Goal: Information Seeking & Learning: Learn about a topic

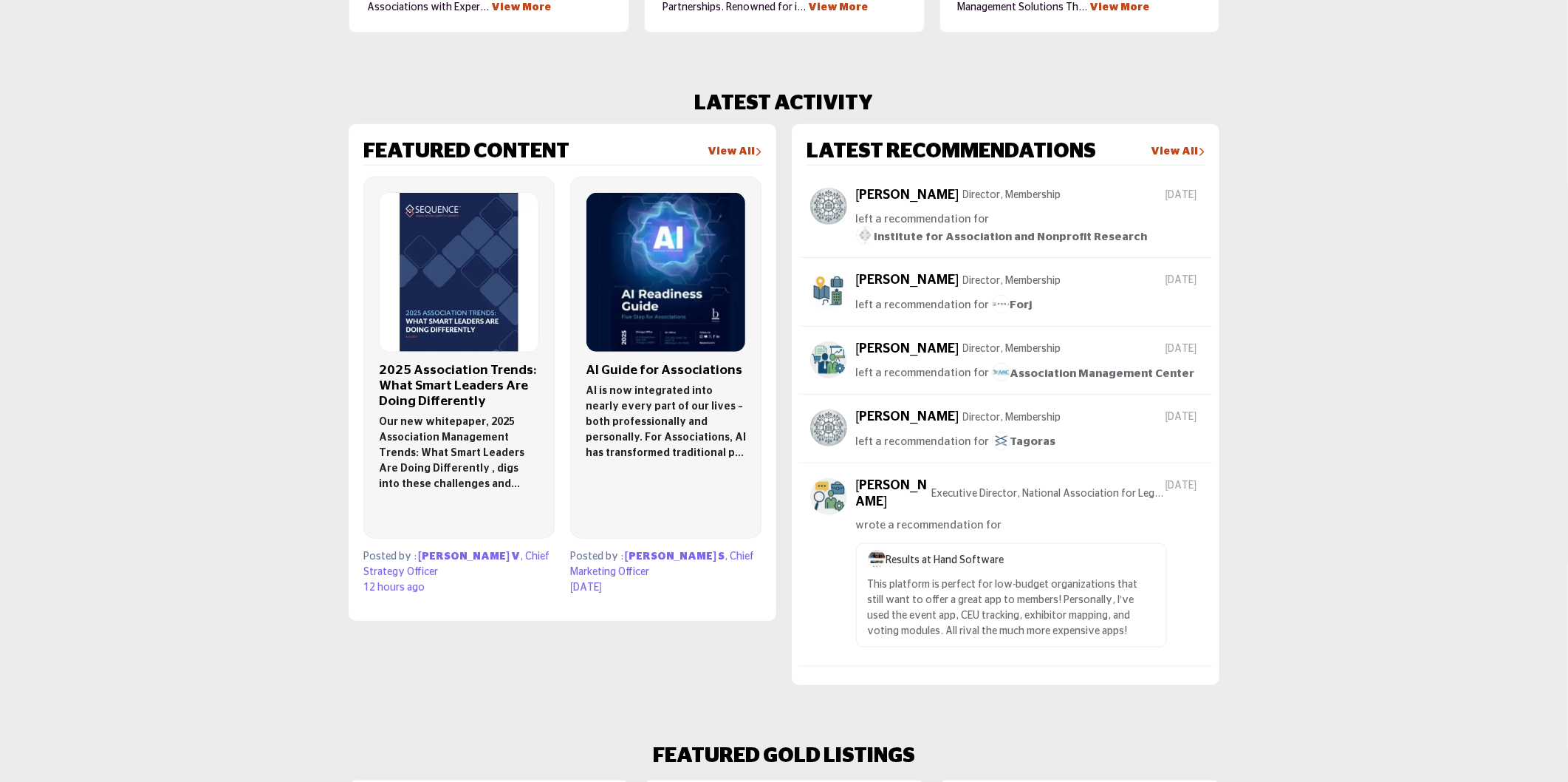
scroll to position [575, 0]
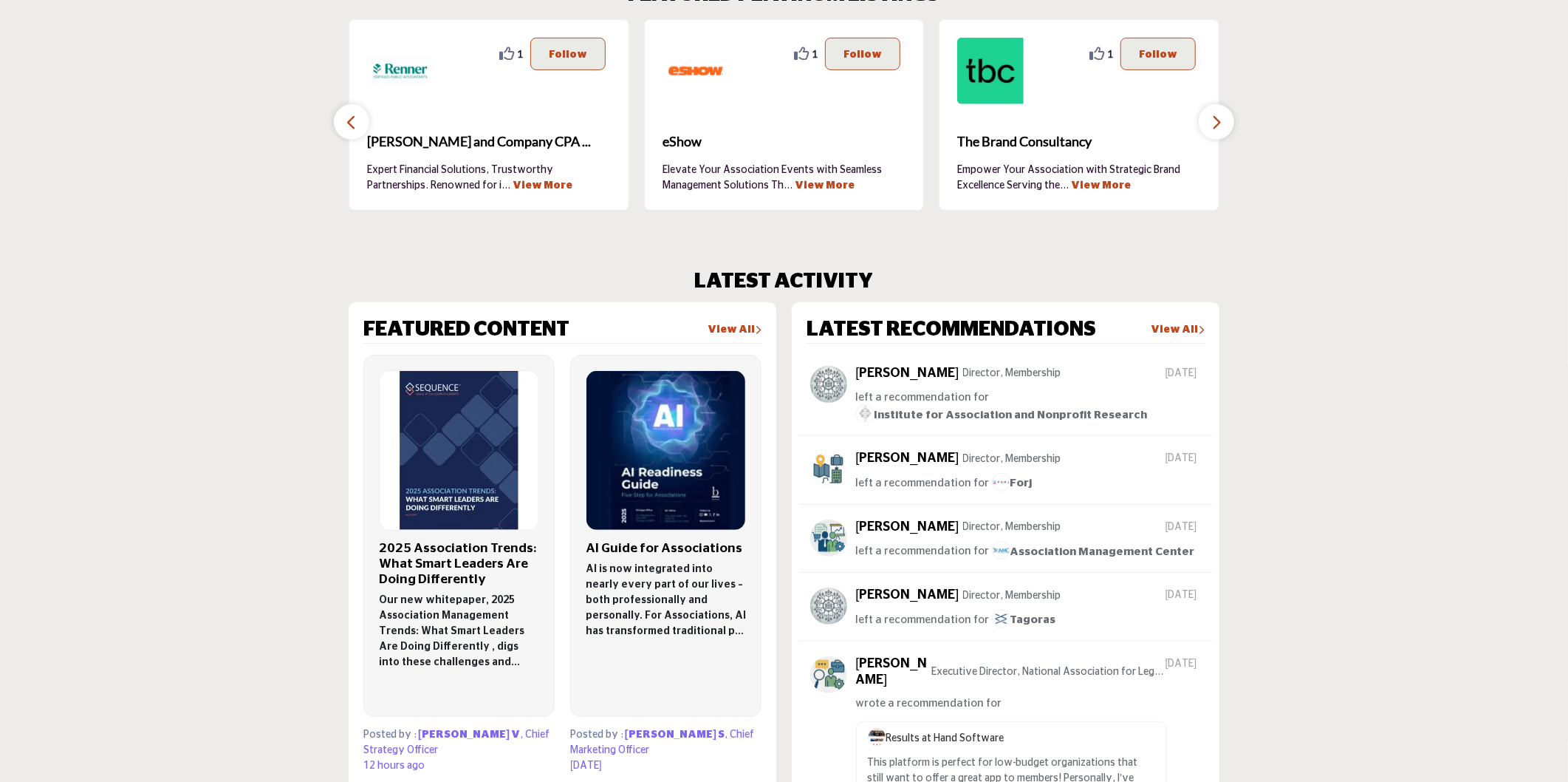
click at [724, 328] on link "View All" at bounding box center [734, 330] width 54 height 15
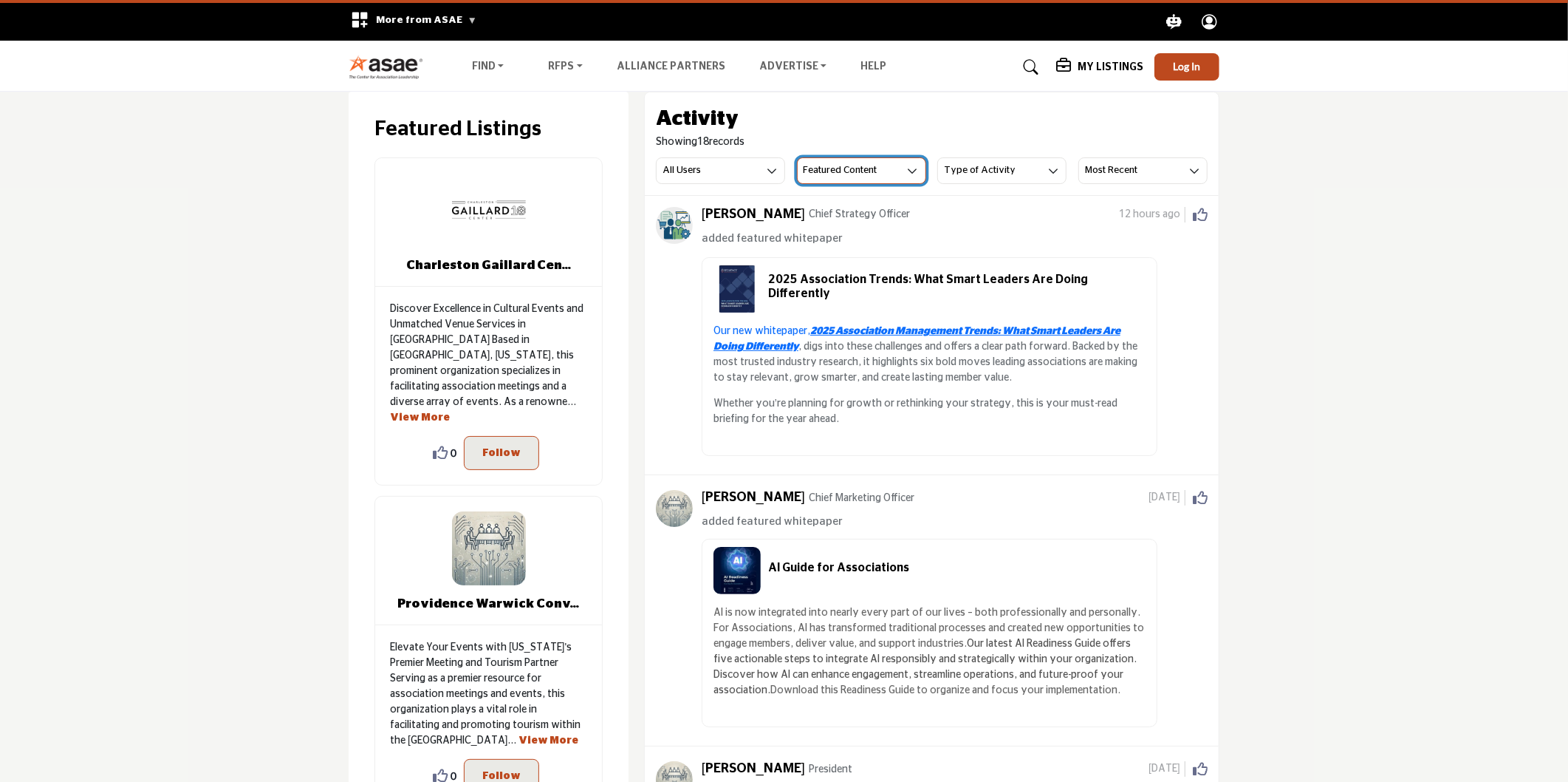
click at [881, 172] on button "Featured Content" at bounding box center [861, 170] width 129 height 27
click at [872, 198] on span "All Activity" at bounding box center [851, 201] width 107 height 21
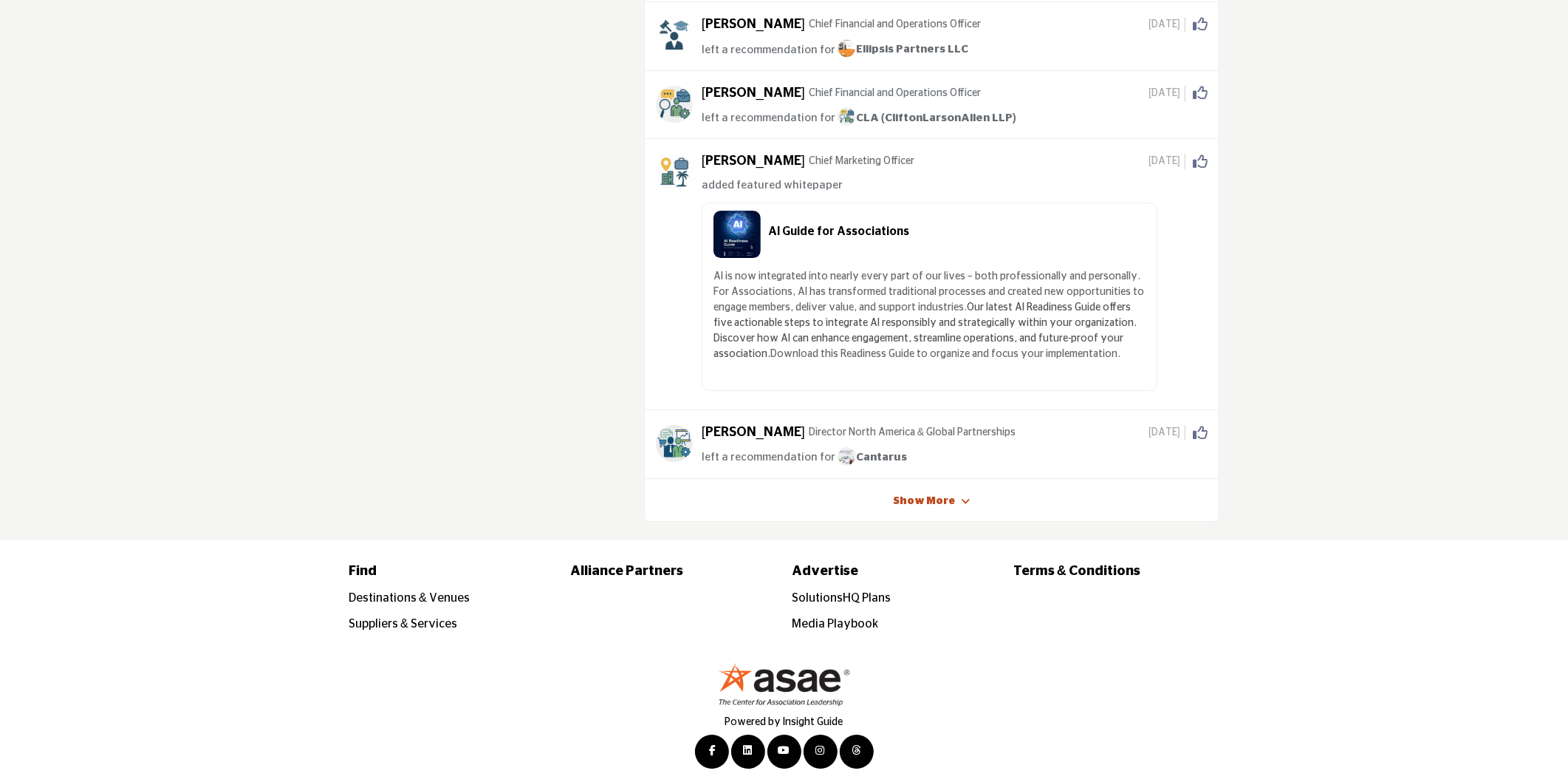
scroll to position [4101, 0]
click at [920, 496] on link "Show More" at bounding box center [925, 500] width 62 height 15
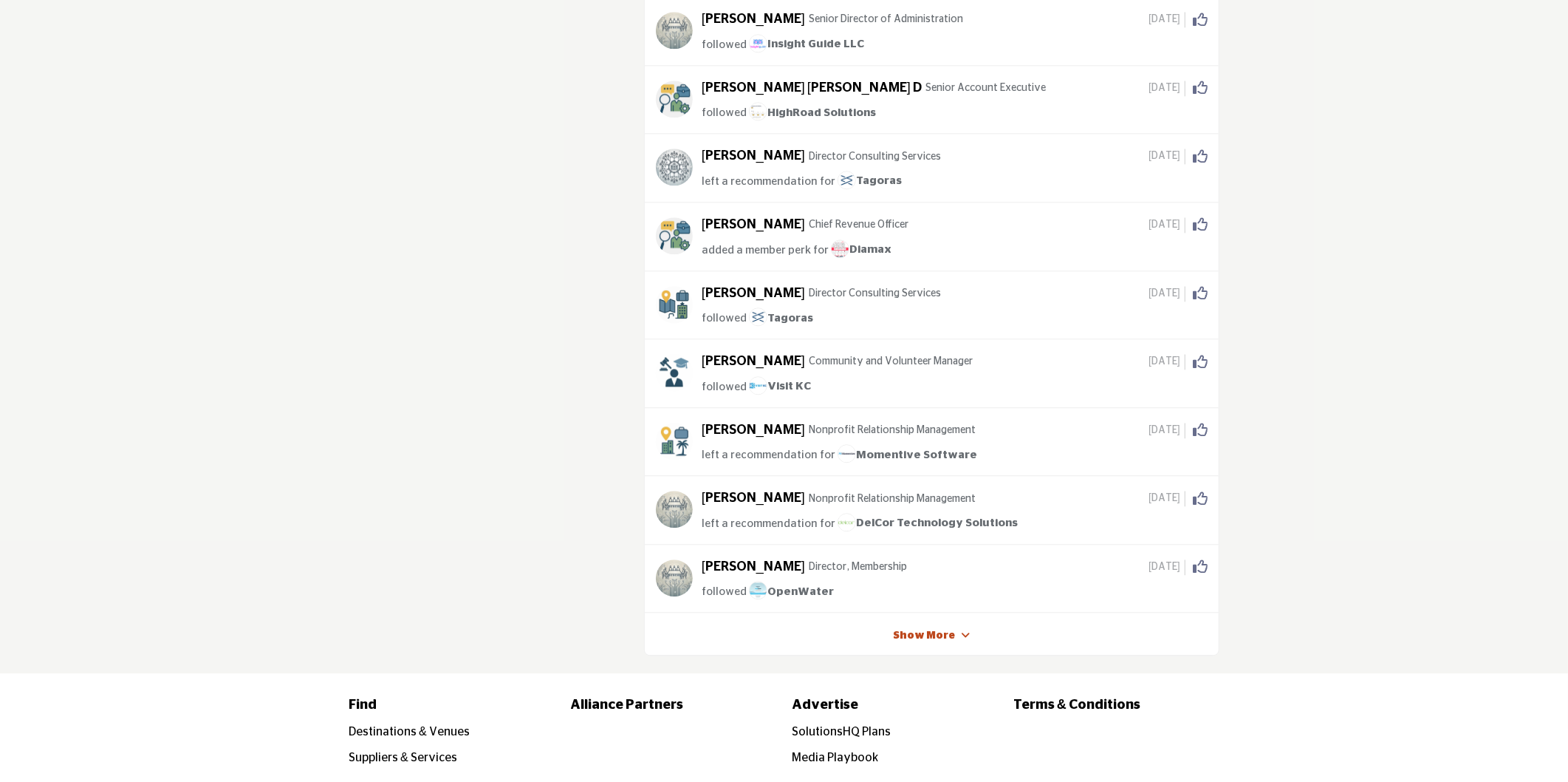
scroll to position [7868, 0]
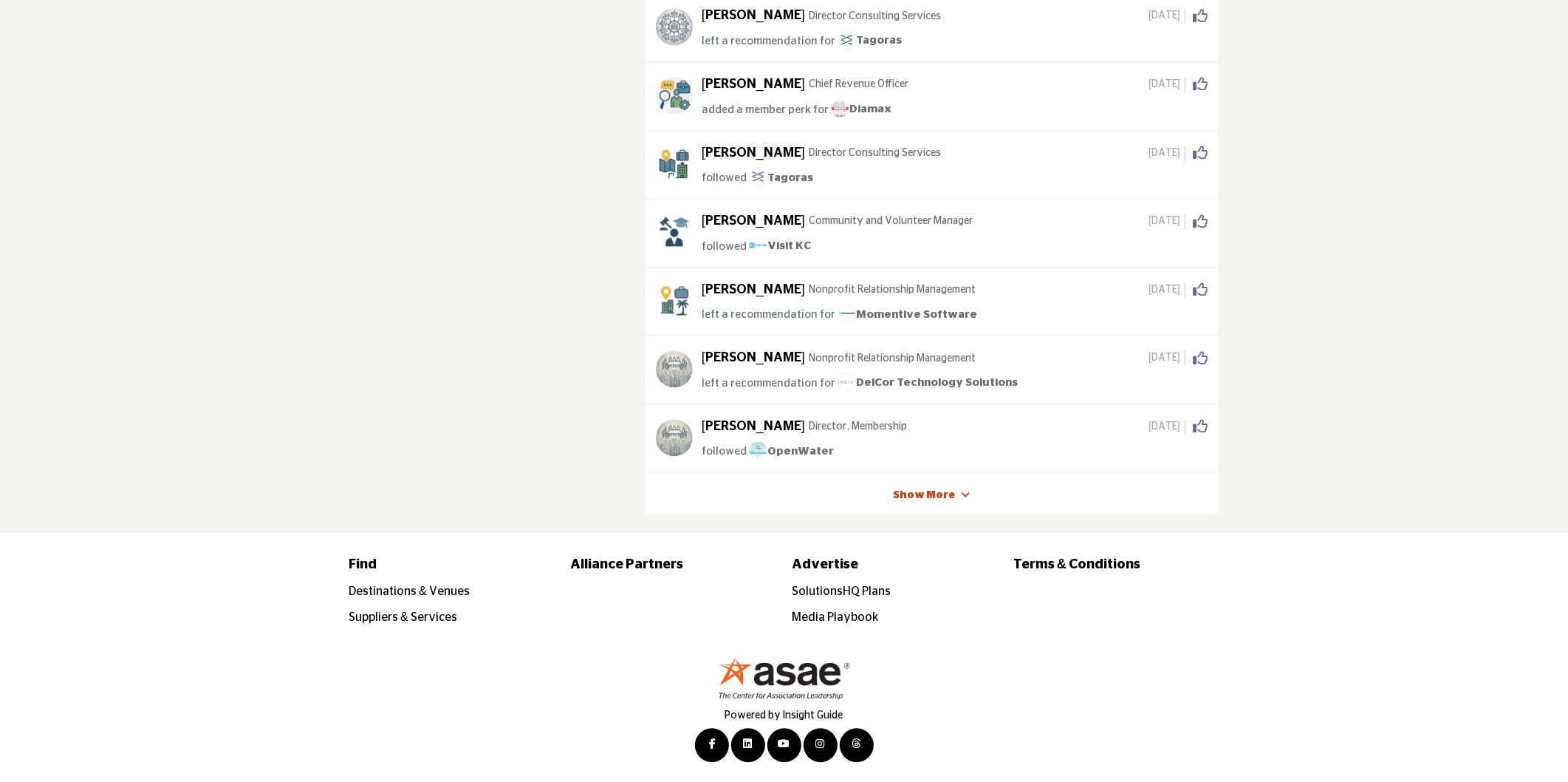
click at [926, 494] on link "Show More" at bounding box center [925, 496] width 62 height 15
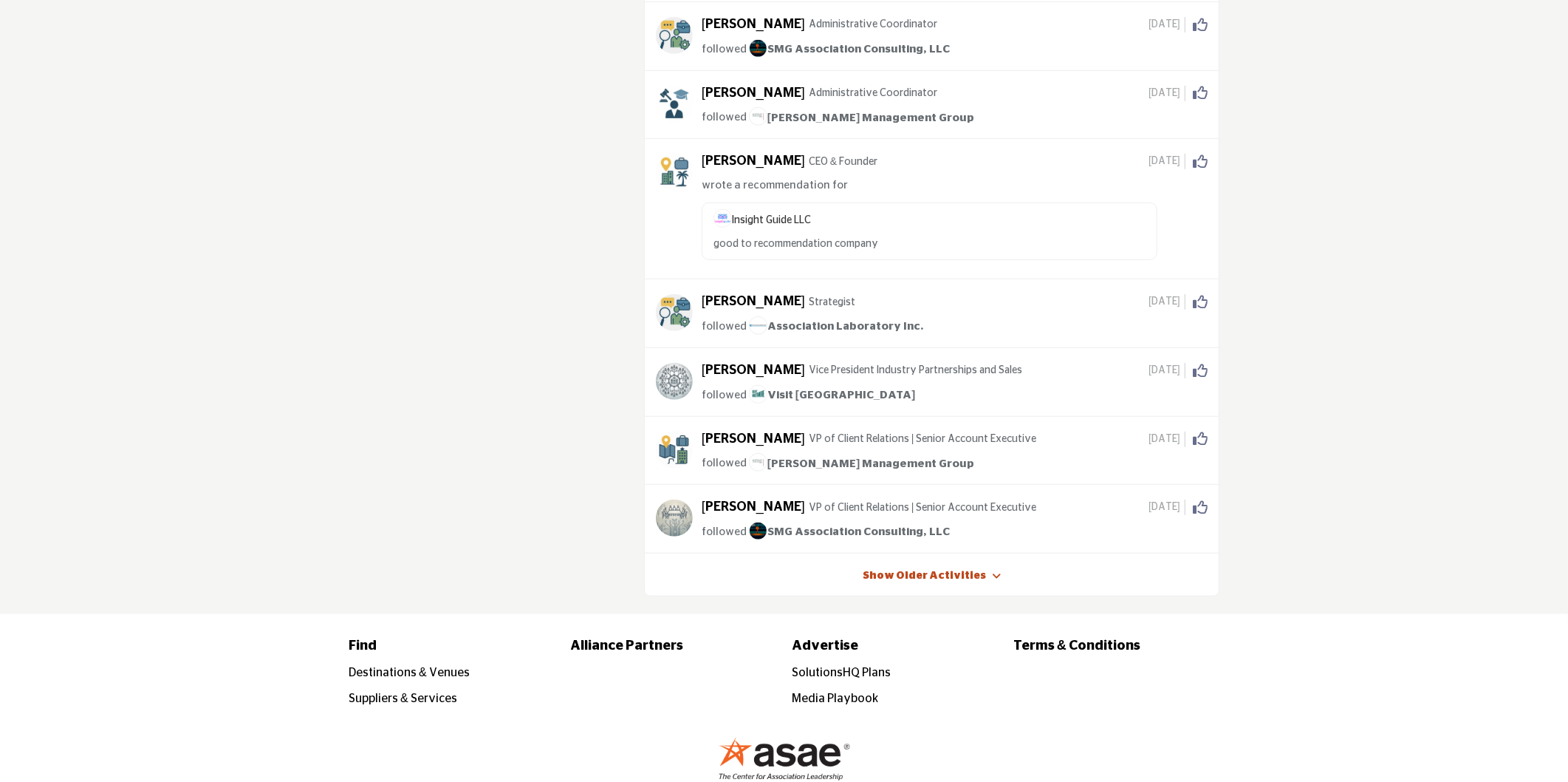
scroll to position [10332, 0]
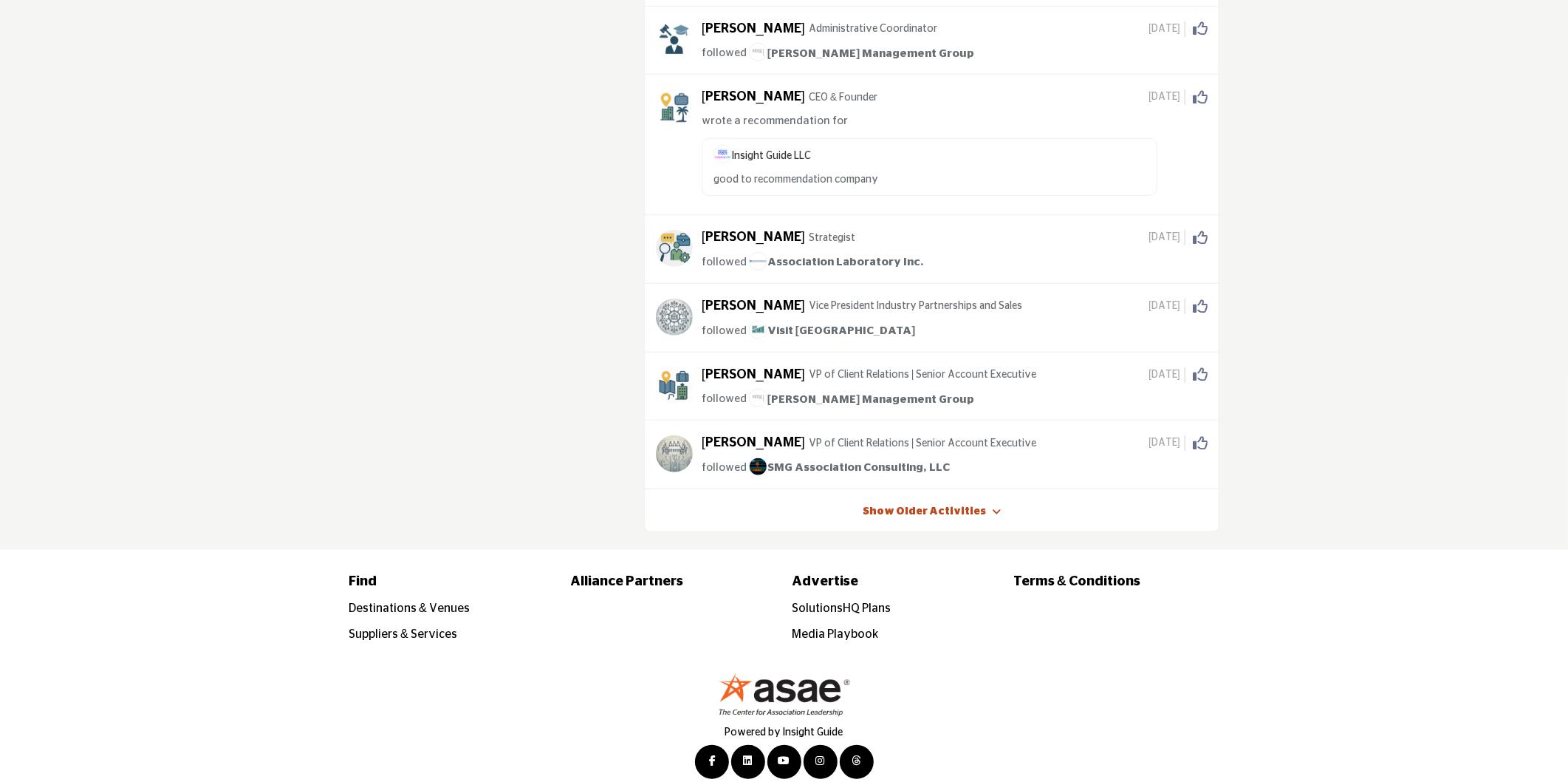
click at [918, 505] on link "Show Older Activities" at bounding box center [924, 511] width 123 height 15
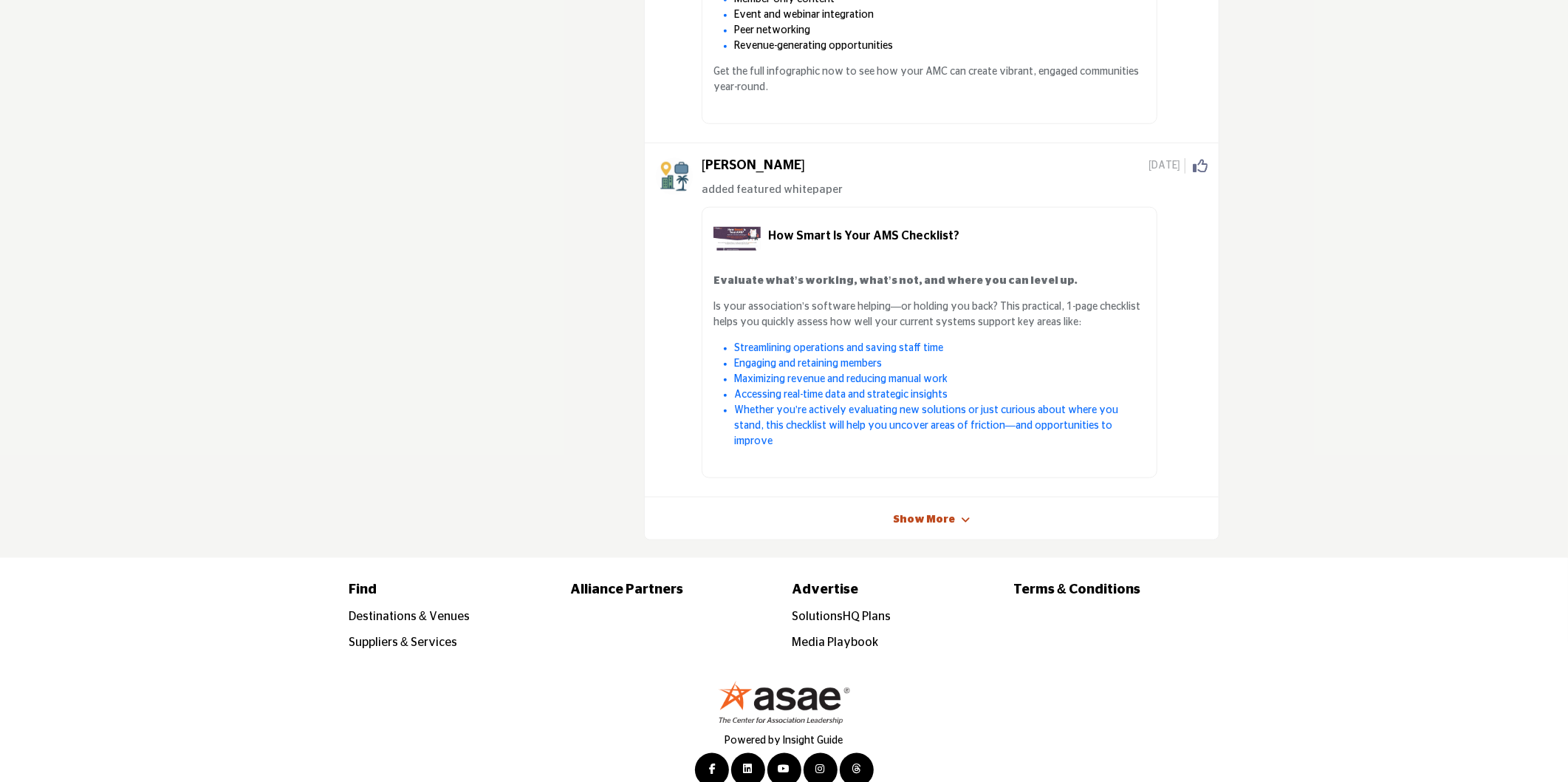
scroll to position [15319, 0]
click at [933, 510] on link "Show More" at bounding box center [925, 517] width 62 height 15
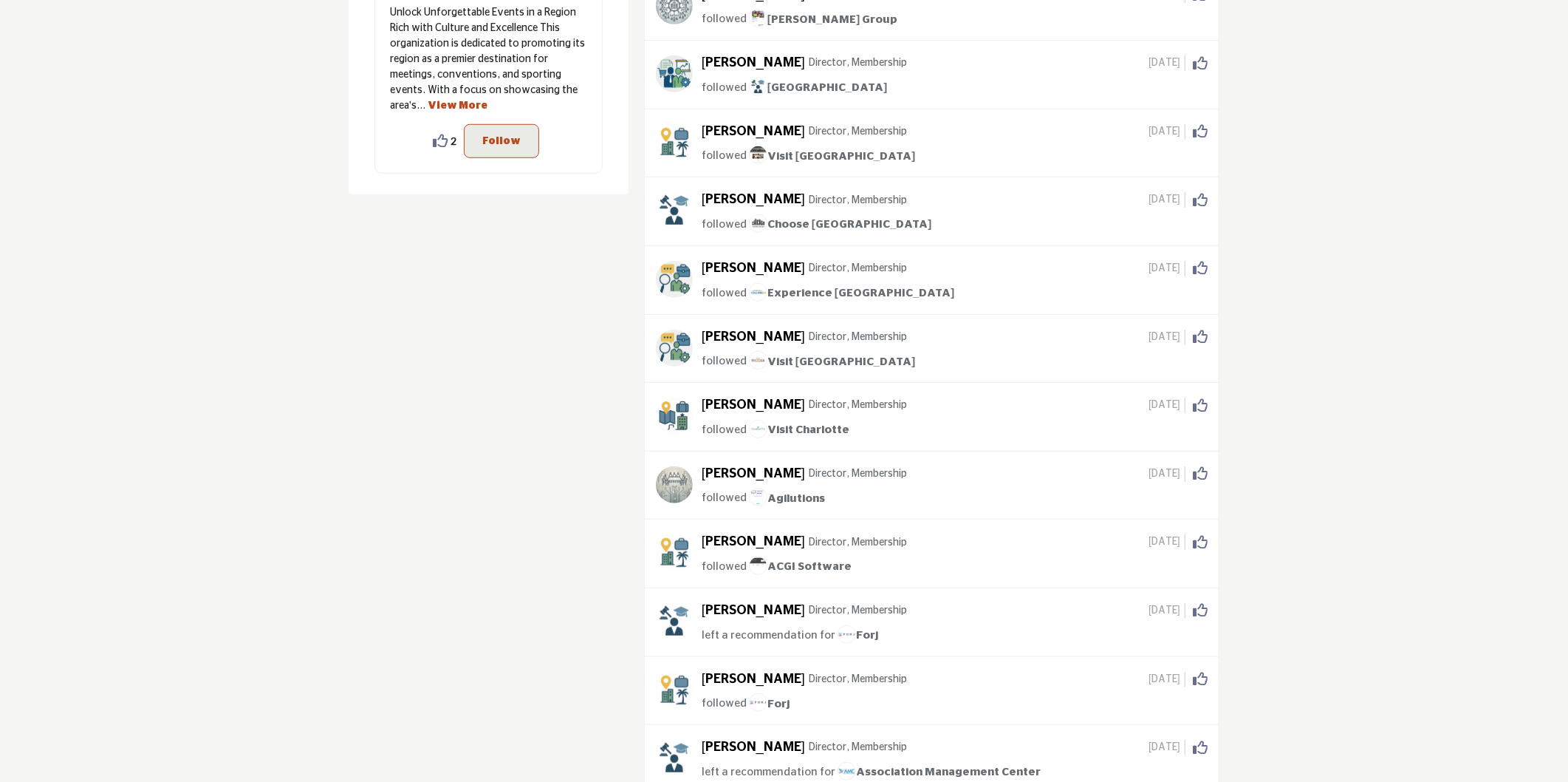
scroll to position [0, 0]
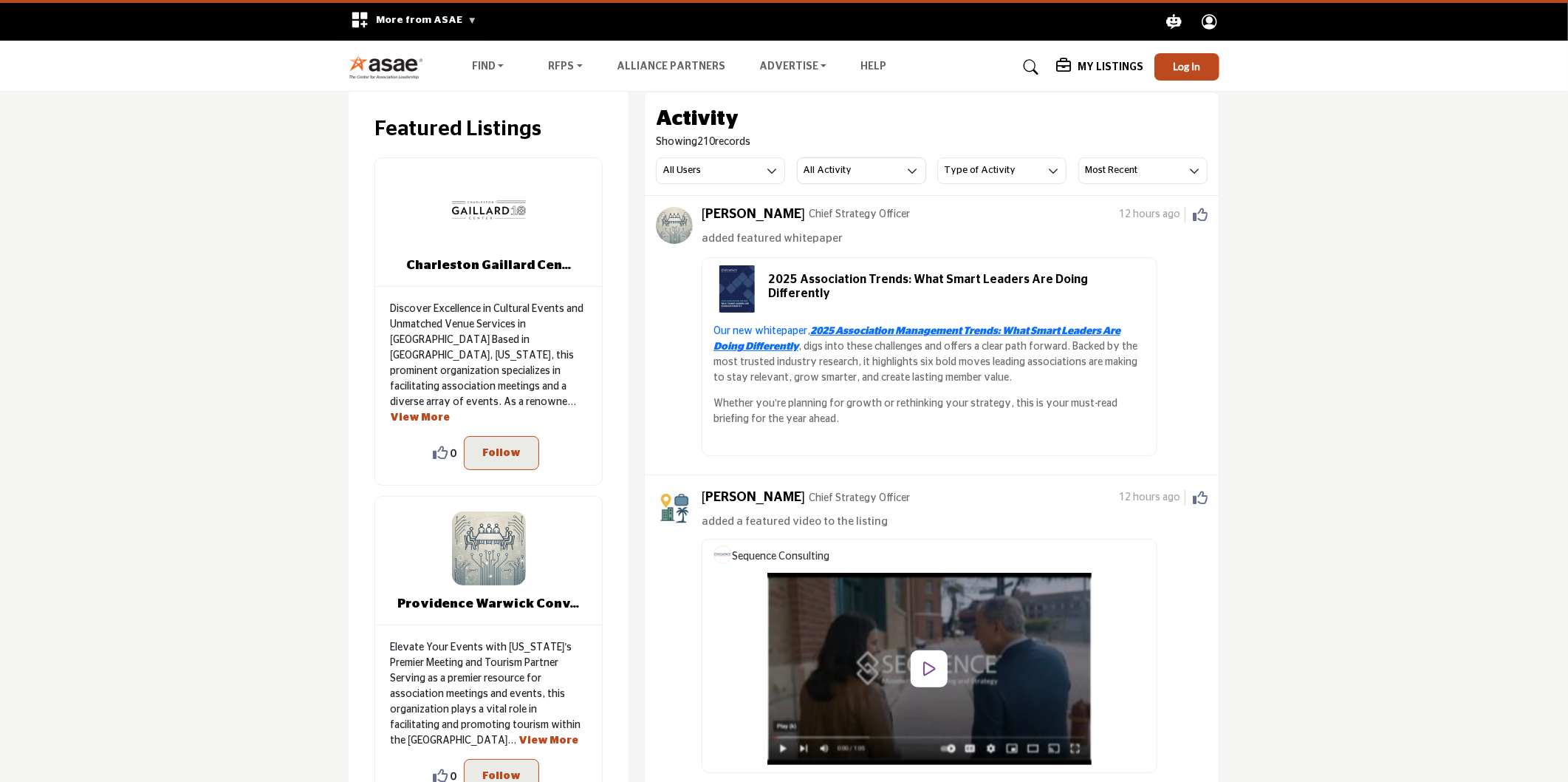
click at [1097, 66] on h5 "My Listings" at bounding box center [1110, 66] width 66 height 13
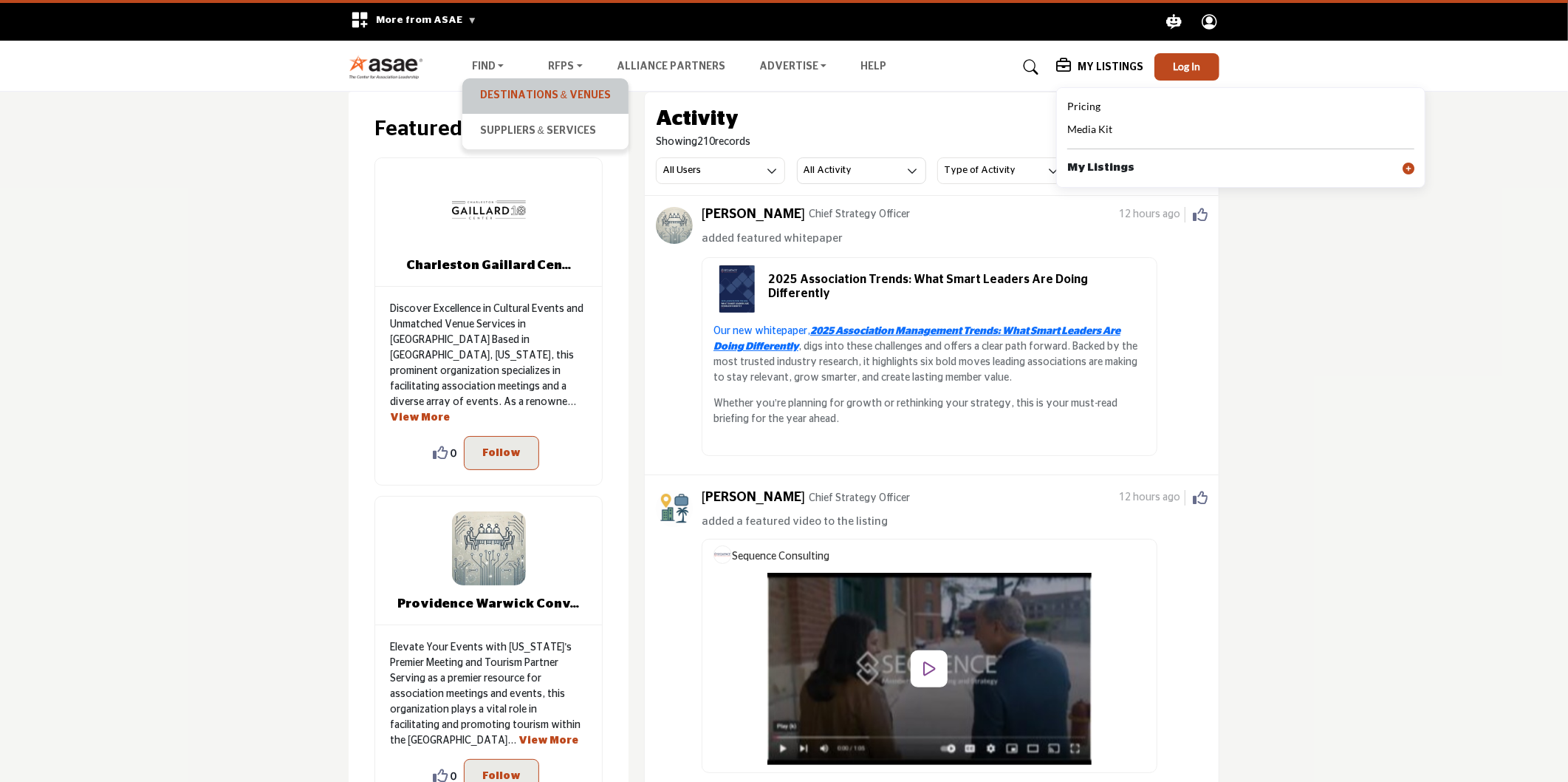
click at [527, 93] on link "Destinations & Venues" at bounding box center [545, 96] width 151 height 21
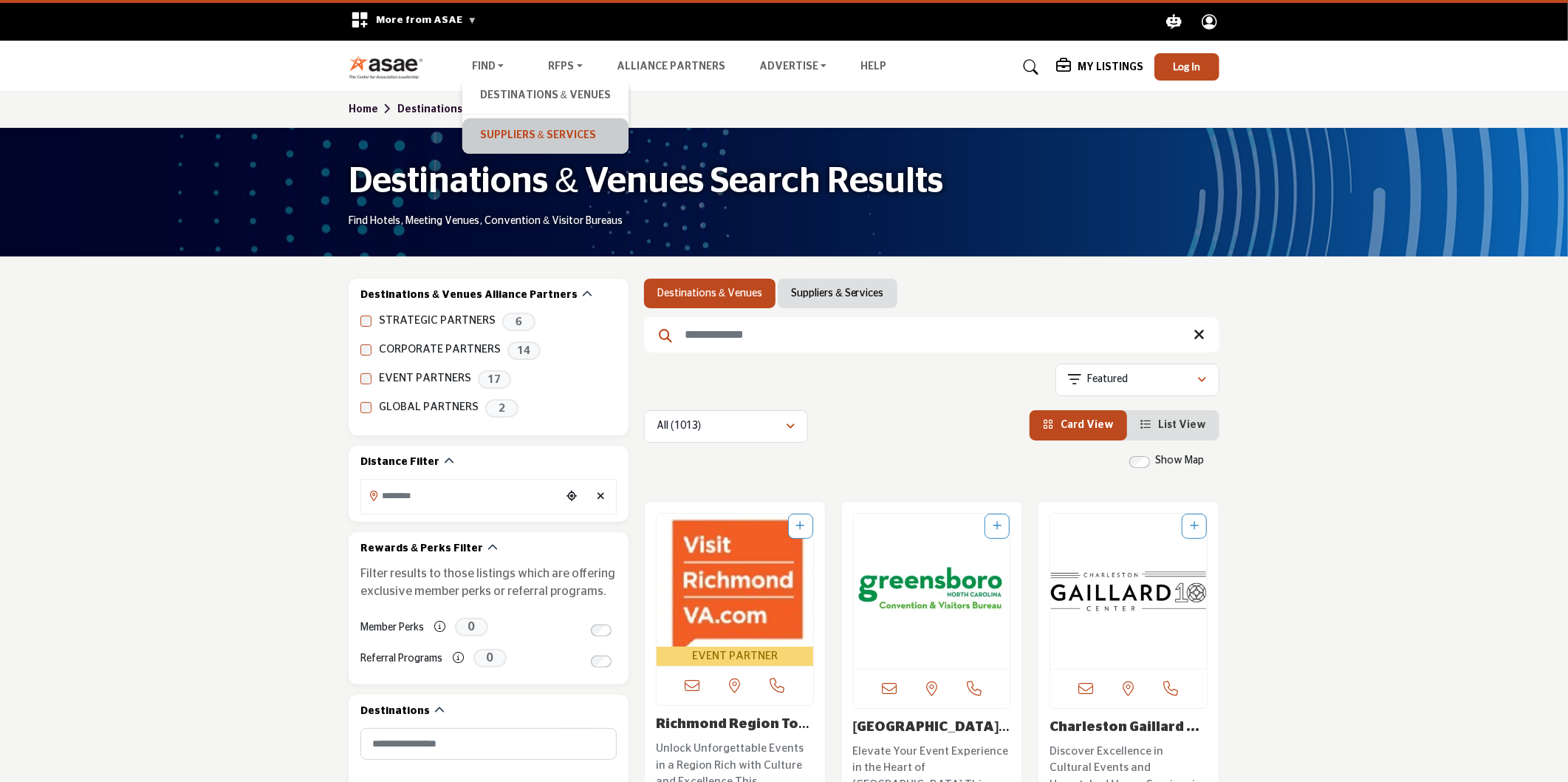
click at [500, 135] on link "Suppliers & Services" at bounding box center [545, 135] width 151 height 21
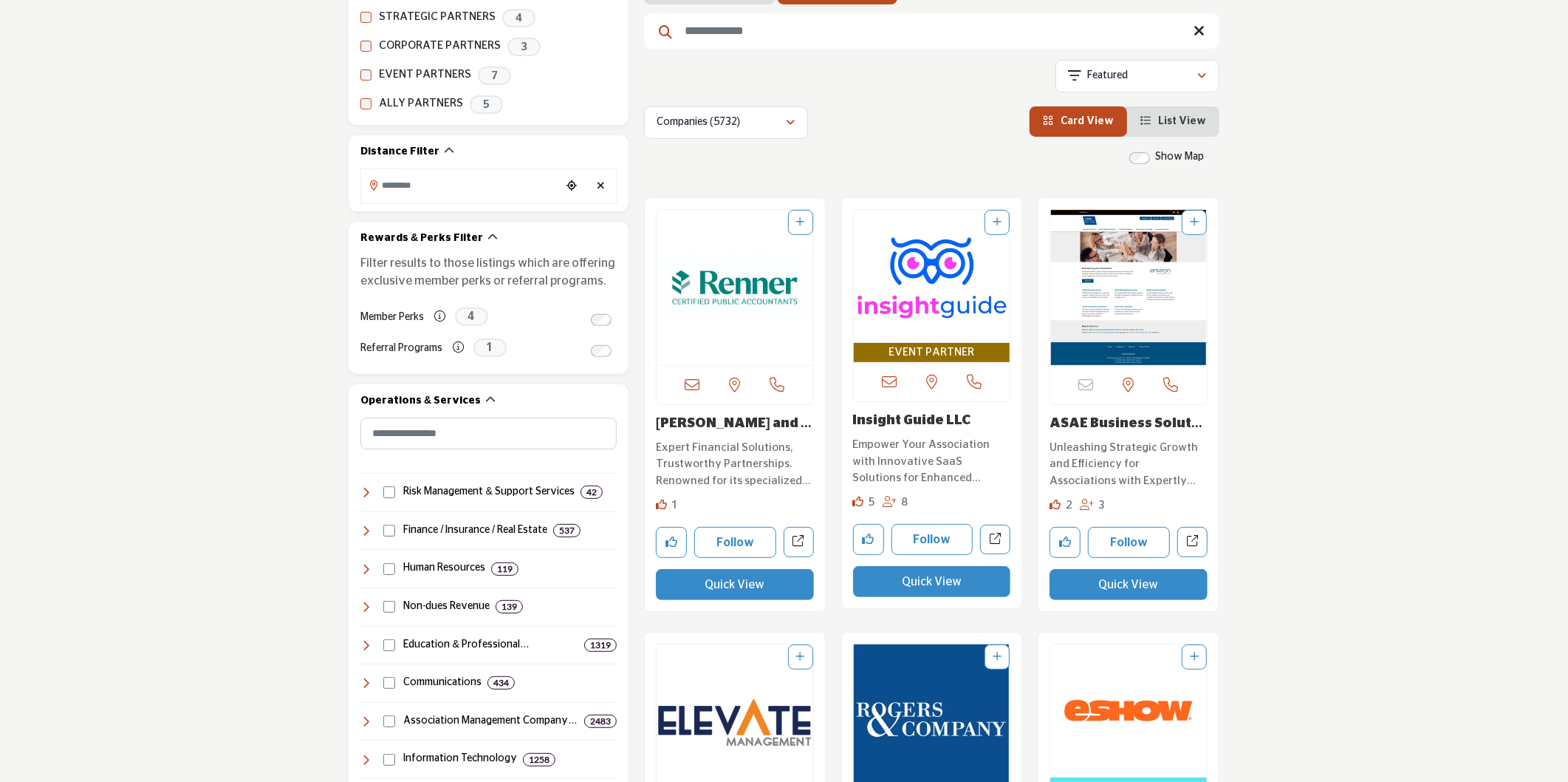
scroll to position [328, 0]
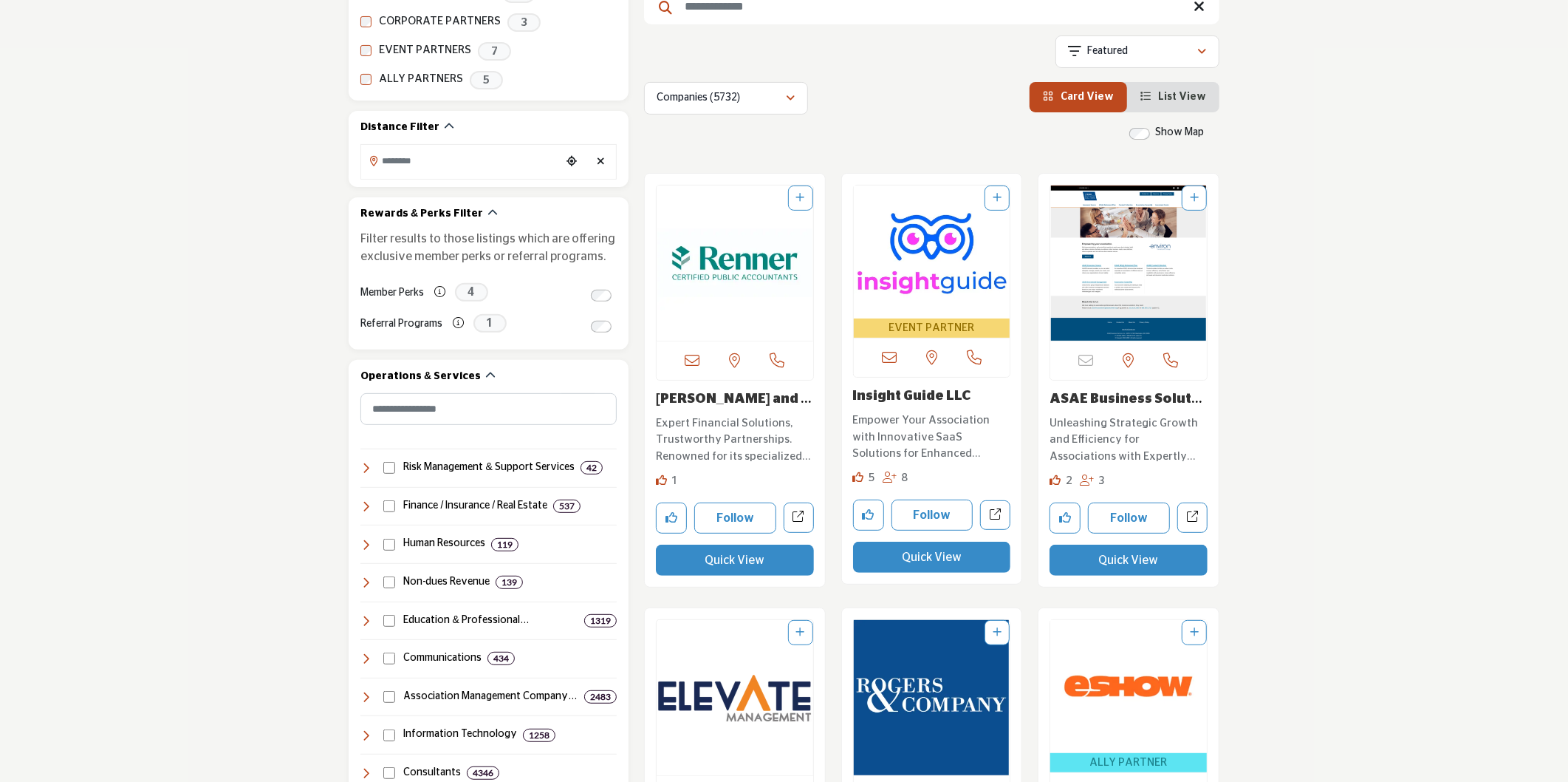
click at [938, 399] on link "Insight Guide LLC" at bounding box center [913, 395] width 118 height 13
